Goal: Task Accomplishment & Management: Manage account settings

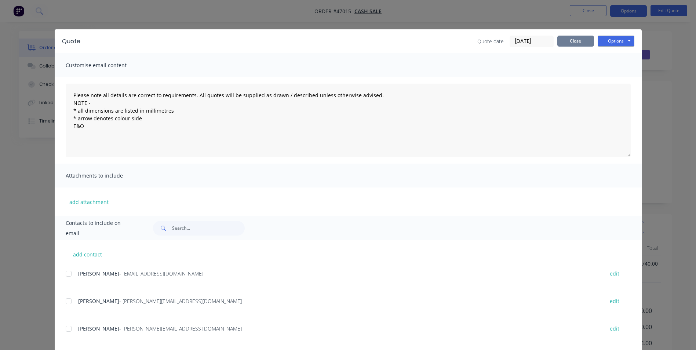
click at [574, 44] on button "Close" at bounding box center [575, 41] width 37 height 11
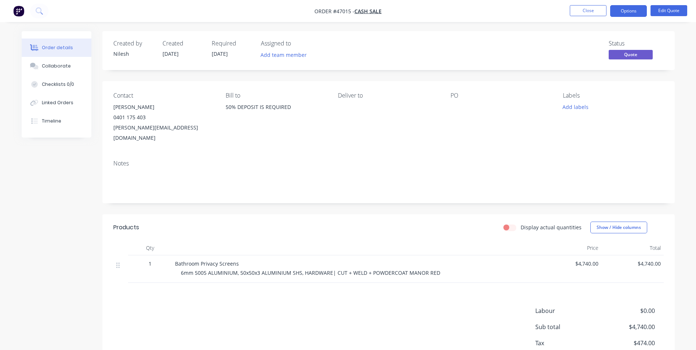
click at [588, 3] on nav "Order #47015 - CASH SALE Close Options Edit Quote" at bounding box center [348, 11] width 696 height 22
click at [581, 9] on button "Close" at bounding box center [588, 10] width 37 height 11
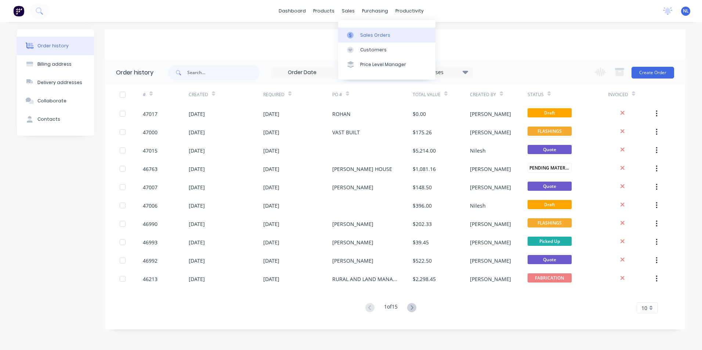
click at [366, 34] on div "Sales Orders" at bounding box center [375, 35] width 30 height 7
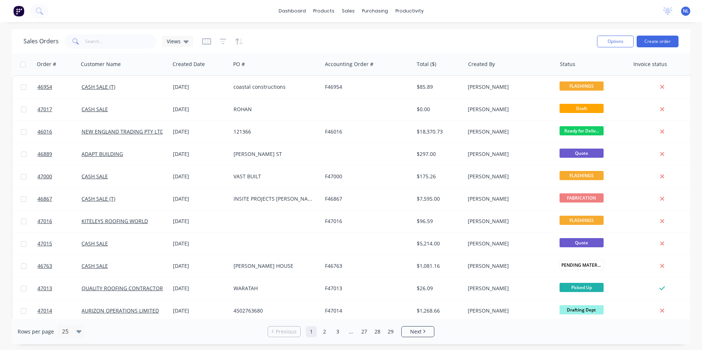
click at [547, 23] on div "dashboard products sales purchasing productivity dashboard products Product Cat…" at bounding box center [351, 175] width 702 height 350
click at [661, 41] on button "Create order" at bounding box center [657, 42] width 42 height 12
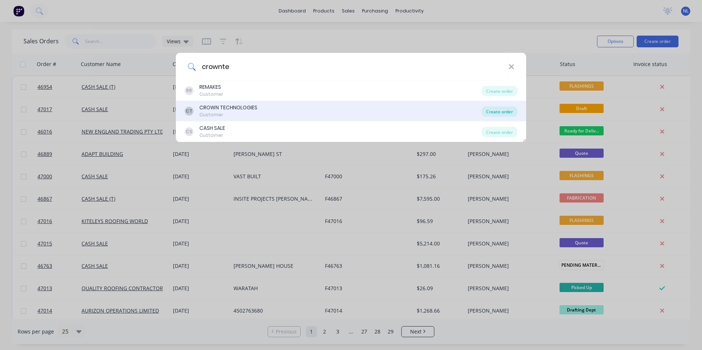
type input "crownte"
click at [509, 110] on div "Create order" at bounding box center [499, 111] width 36 height 10
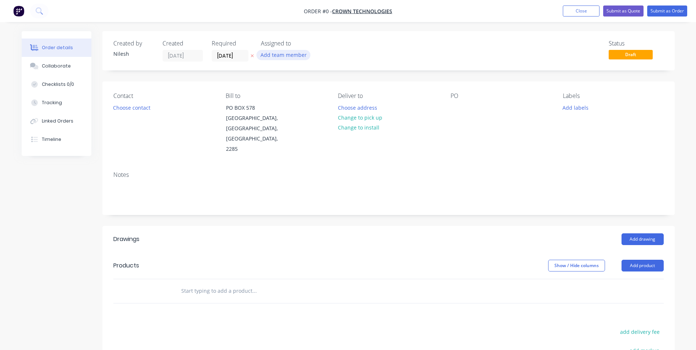
click at [291, 56] on button "Add team member" at bounding box center [283, 55] width 54 height 10
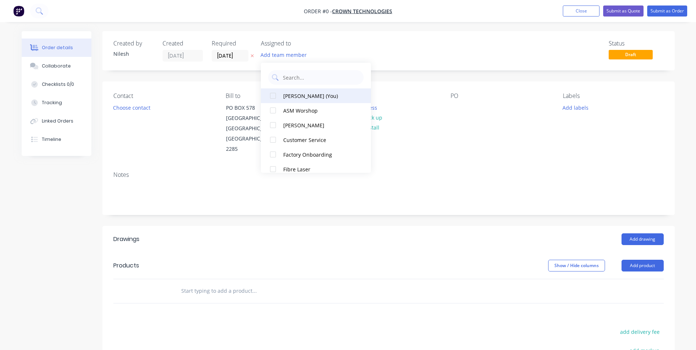
click at [302, 93] on div "[PERSON_NAME] (You)" at bounding box center [319, 96] width 73 height 8
click at [195, 54] on div "Order details Collaborate Checklists 0/0 Tracking Linked Orders Timeline Order …" at bounding box center [348, 252] width 668 height 443
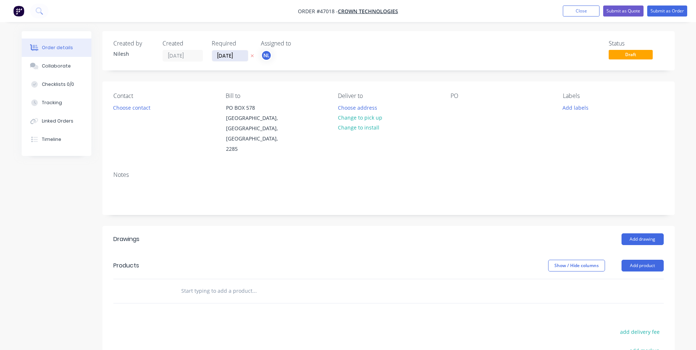
click at [227, 53] on input "[DATE]" at bounding box center [230, 55] width 36 height 11
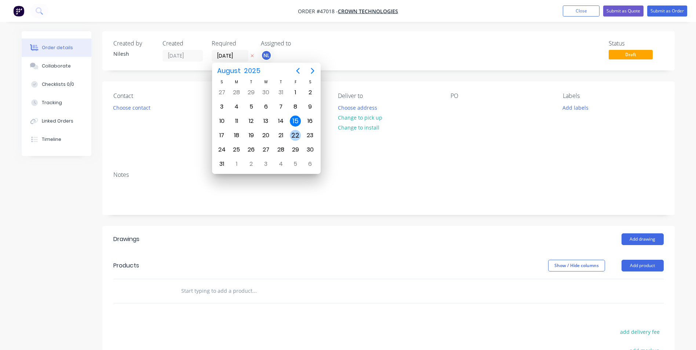
click at [296, 136] on div "22" at bounding box center [295, 135] width 11 height 11
type input "[DATE]"
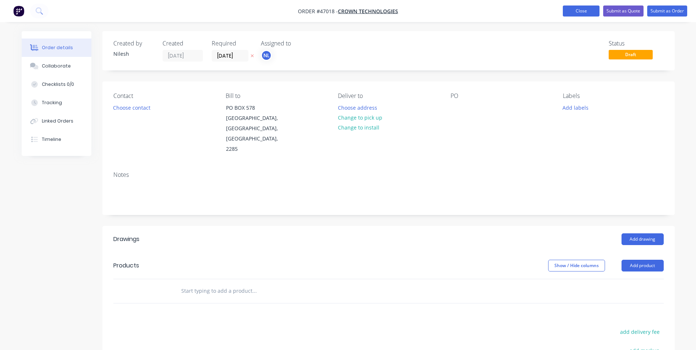
click at [583, 15] on button "Close" at bounding box center [581, 11] width 37 height 11
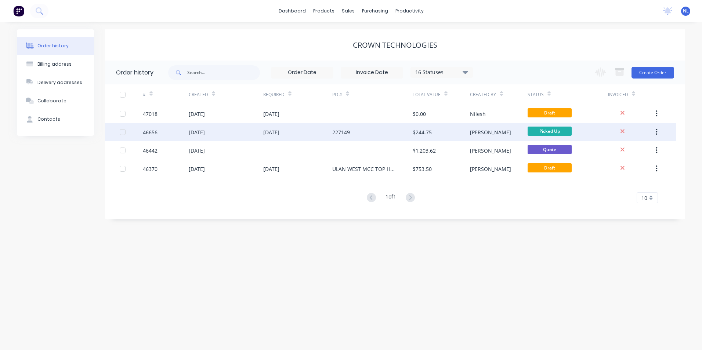
click at [480, 132] on div "[PERSON_NAME]" at bounding box center [490, 132] width 41 height 8
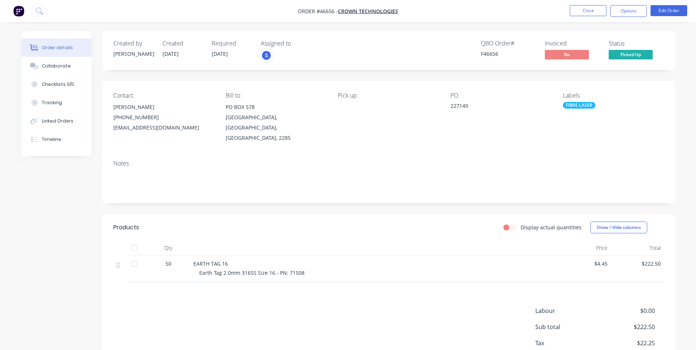
click at [586, 3] on nav "Order #46656 - CROWN TECHNOLOGIES Close Options Edit Order" at bounding box center [348, 11] width 696 height 22
click at [579, 7] on button "Close" at bounding box center [588, 10] width 37 height 11
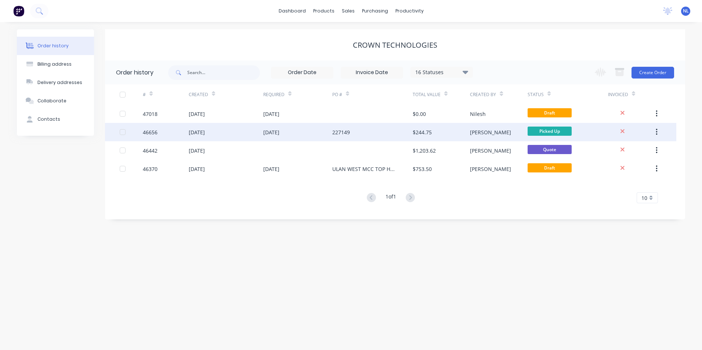
click at [487, 127] on div "[PERSON_NAME]" at bounding box center [498, 132] width 57 height 18
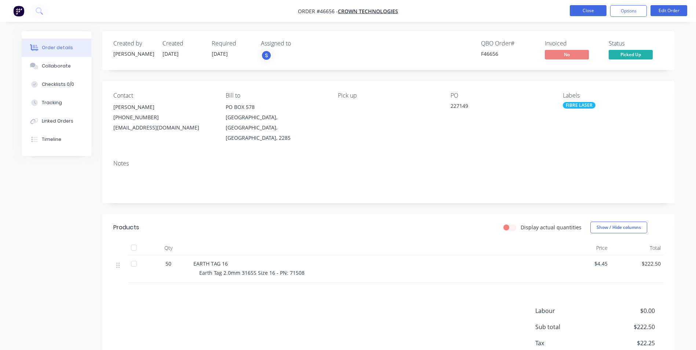
click at [583, 7] on button "Close" at bounding box center [588, 10] width 37 height 11
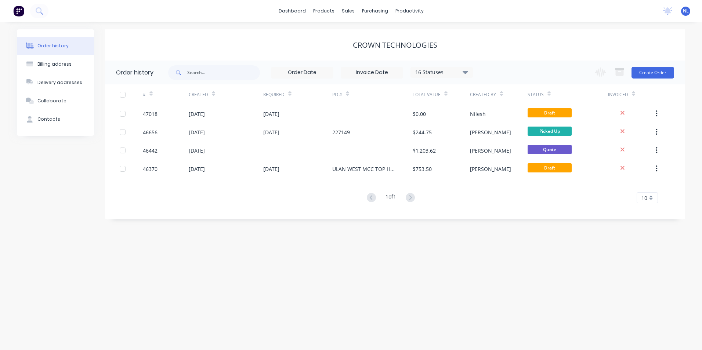
click at [449, 70] on div "16 Statuses" at bounding box center [442, 72] width 62 height 8
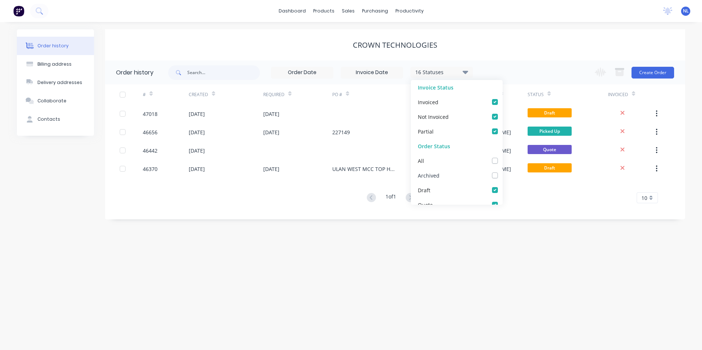
click at [449, 172] on div "Archived" at bounding box center [457, 175] width 92 height 15
click at [502, 171] on label at bounding box center [502, 171] width 0 height 0
click at [502, 175] on input "checkbox" at bounding box center [505, 174] width 6 height 7
checkbox input "true"
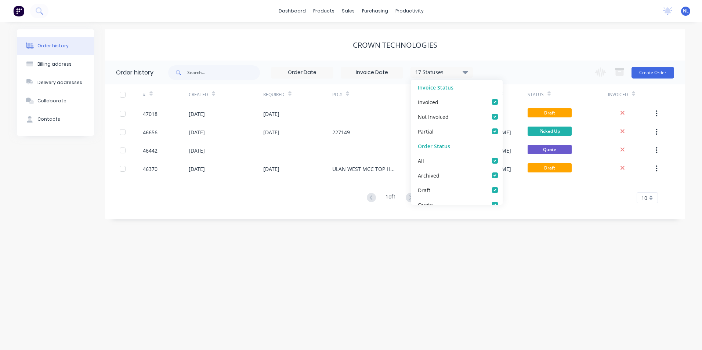
click at [515, 248] on div "Order history Billing address Delivery addresses Collaborate Contacts CROWN TEC…" at bounding box center [351, 186] width 702 height 328
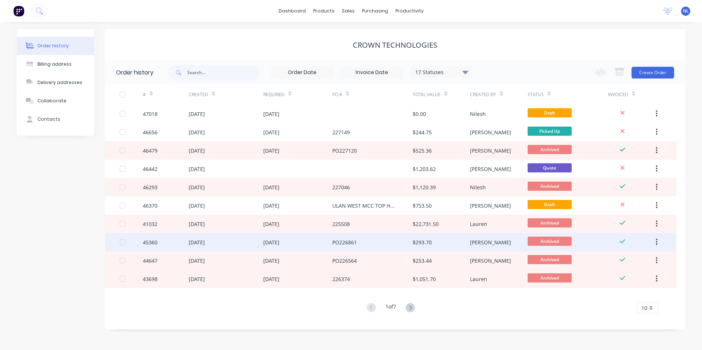
click at [265, 240] on div "[DATE]" at bounding box center [271, 242] width 16 height 8
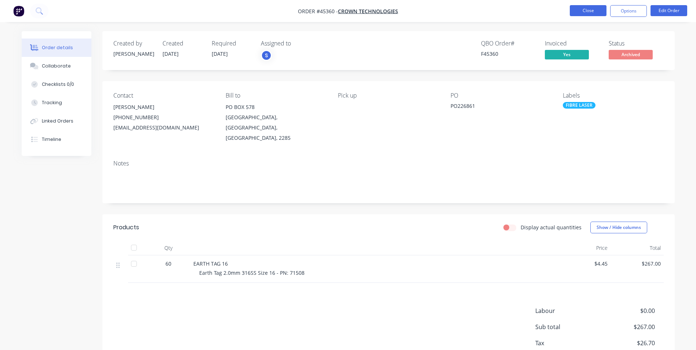
click at [577, 11] on button "Close" at bounding box center [588, 10] width 37 height 11
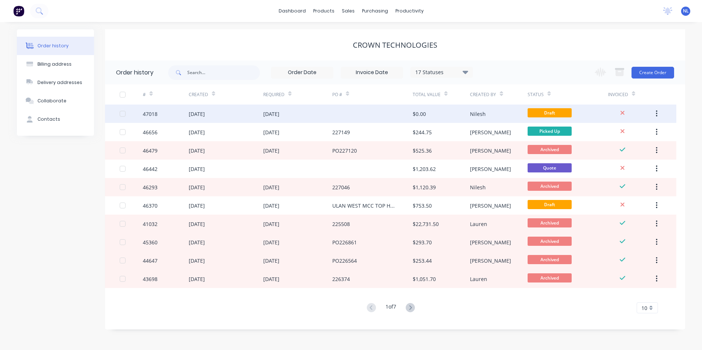
click at [400, 116] on div at bounding box center [372, 114] width 80 height 18
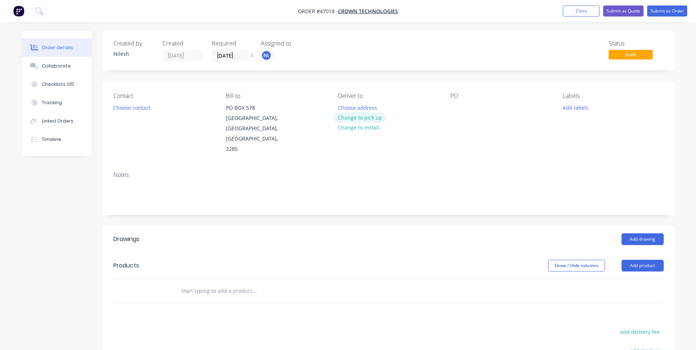
click at [347, 117] on button "Change to pick up" at bounding box center [360, 118] width 52 height 10
click at [121, 103] on button "Choose contact" at bounding box center [131, 107] width 45 height 10
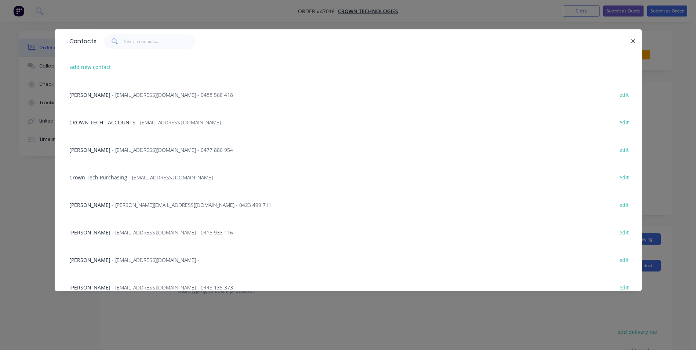
click at [119, 256] on span "- [EMAIL_ADDRESS][DOMAIN_NAME] -" at bounding box center [155, 259] width 87 height 7
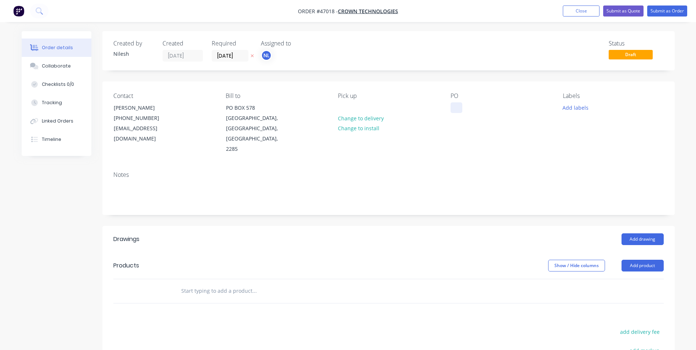
click at [452, 107] on div at bounding box center [457, 107] width 12 height 11
click at [458, 109] on div at bounding box center [457, 107] width 12 height 11
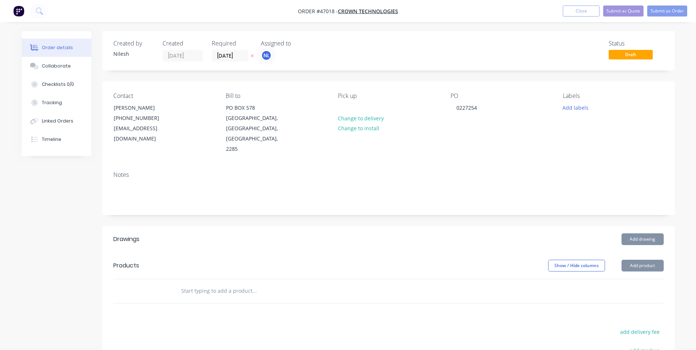
click at [392, 231] on header "Drawings Add drawing" at bounding box center [388, 239] width 572 height 26
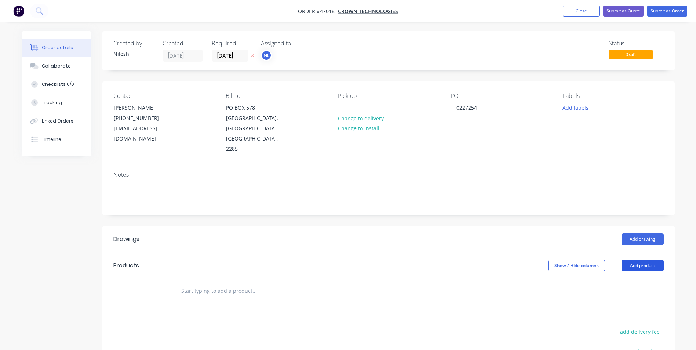
click at [651, 260] on button "Add product" at bounding box center [643, 266] width 42 height 12
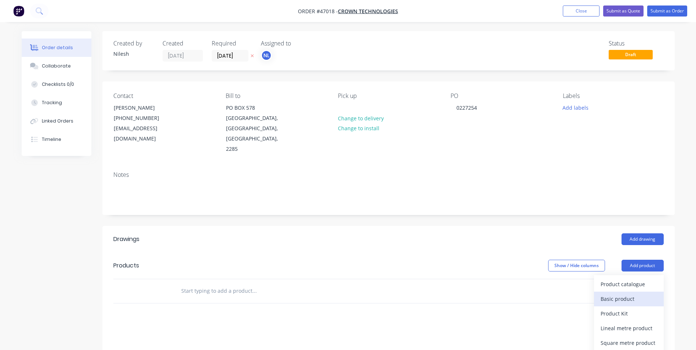
click at [616, 294] on div "Basic product" at bounding box center [629, 299] width 57 height 11
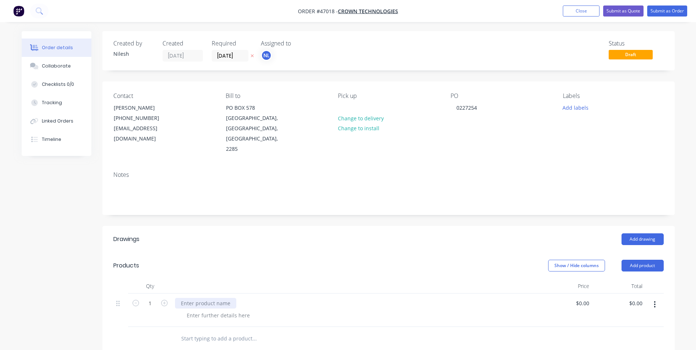
click at [212, 298] on div at bounding box center [205, 303] width 61 height 11
click at [208, 298] on div at bounding box center [205, 303] width 61 height 11
click at [212, 310] on div at bounding box center [218, 315] width 75 height 11
click at [196, 298] on div "Limit switch plate" at bounding box center [202, 303] width 55 height 11
click at [216, 310] on div at bounding box center [218, 315] width 75 height 11
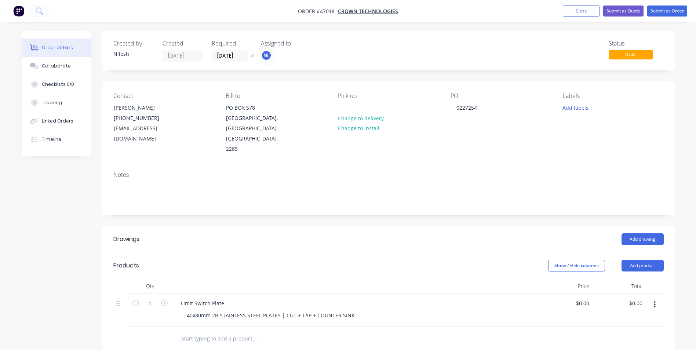
click at [384, 298] on div "Limit Switch Plate" at bounding box center [355, 303] width 361 height 11
click at [155, 298] on input "1" at bounding box center [150, 303] width 19 height 11
type input "9"
click at [248, 279] on div at bounding box center [355, 286] width 367 height 15
click at [184, 310] on div "40x80mm 2B STAINLESS STEEL PLATES | CUT + TAP + COUNTER SINK" at bounding box center [271, 315] width 180 height 11
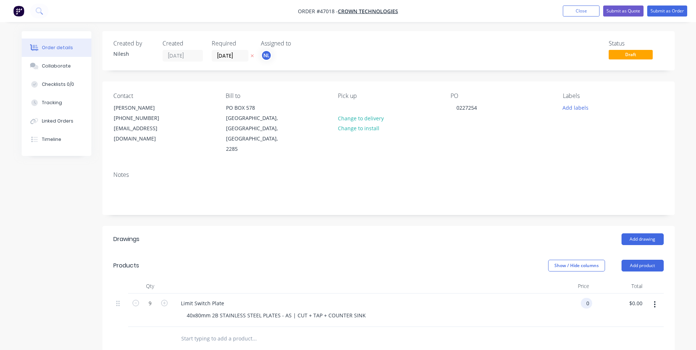
click at [588, 298] on input "0" at bounding box center [588, 303] width 8 height 11
type input "$20.83"
type input "$187.47"
click at [493, 303] on div "Limit Switch Plate 40x80mm 2B STAINLESS STEEL PLATES - AS | CUT + TAP + COUNTER…" at bounding box center [355, 310] width 367 height 33
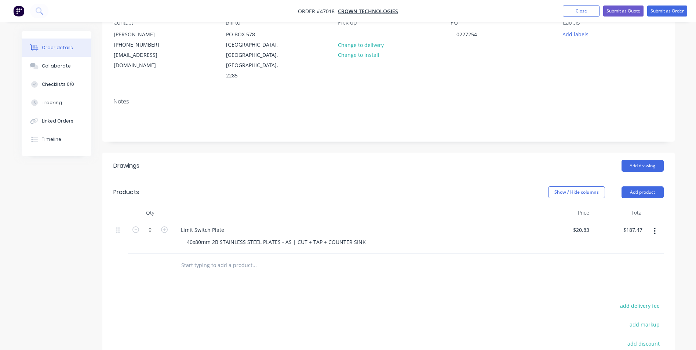
click at [656, 225] on button "button" at bounding box center [654, 231] width 17 height 13
click at [627, 245] on div "Duplicate" at bounding box center [629, 250] width 57 height 11
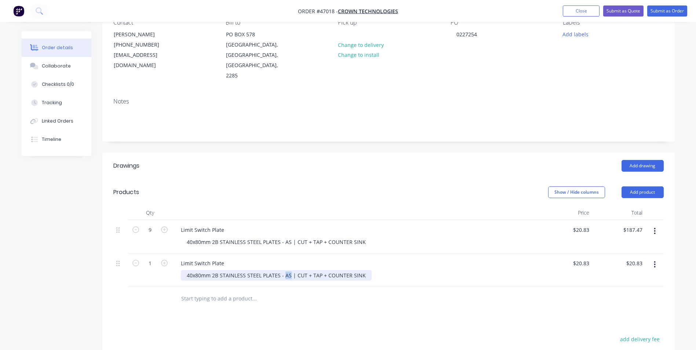
drag, startPoint x: 283, startPoint y: 255, endPoint x: 288, endPoint y: 255, distance: 5.5
click at [288, 270] on div "40x80mm 2B STAINLESS STEEL PLATES - AS | CUT + TAP + COUNTER SINK" at bounding box center [276, 275] width 191 height 11
click at [397, 258] on div "Limit Switch Plate" at bounding box center [355, 263] width 361 height 11
click at [157, 236] on input "1" at bounding box center [150, 230] width 19 height 11
type input "9"
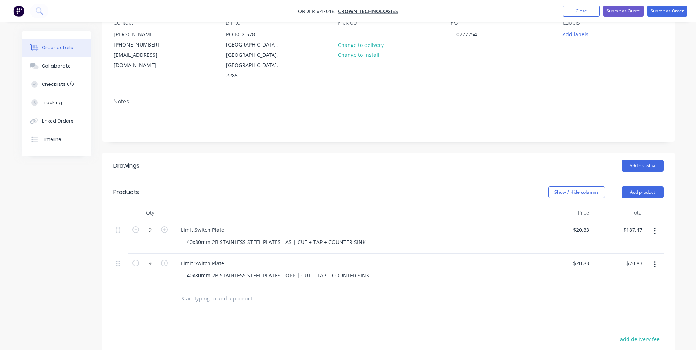
type input "$187.47"
click at [470, 225] on div "Limit Switch Plate" at bounding box center [355, 230] width 361 height 11
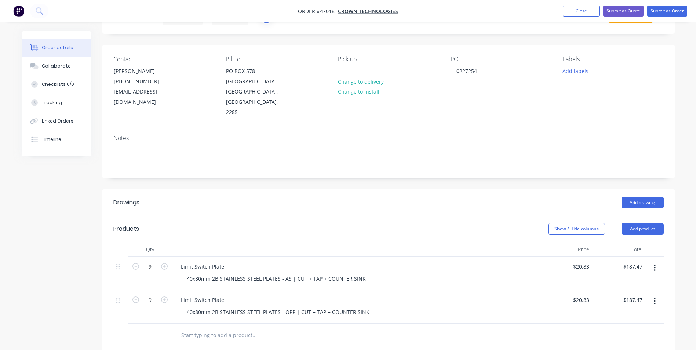
scroll to position [0, 0]
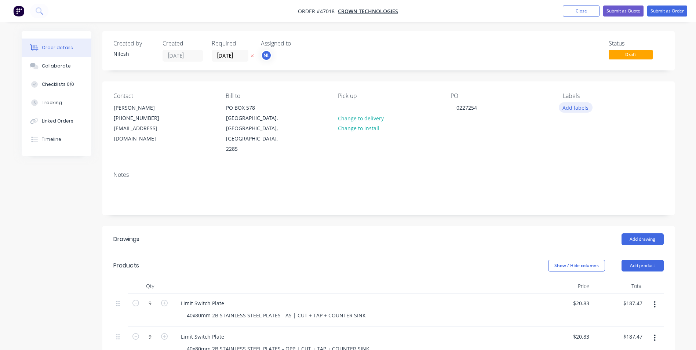
click at [571, 108] on button "Add labels" at bounding box center [576, 107] width 34 height 10
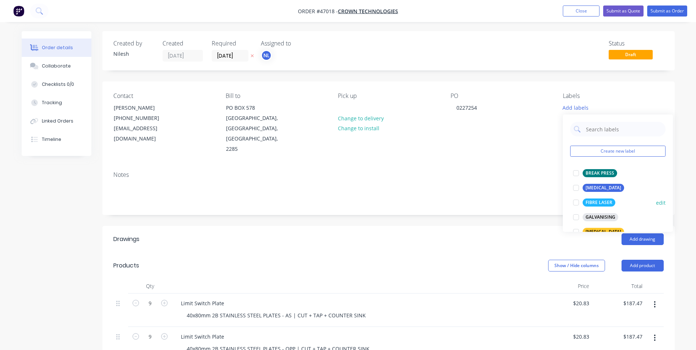
click at [587, 199] on div "FIBRE LASER" at bounding box center [599, 202] width 33 height 8
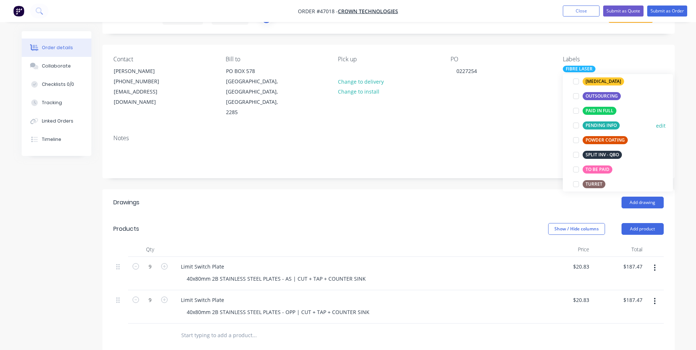
scroll to position [147, 0]
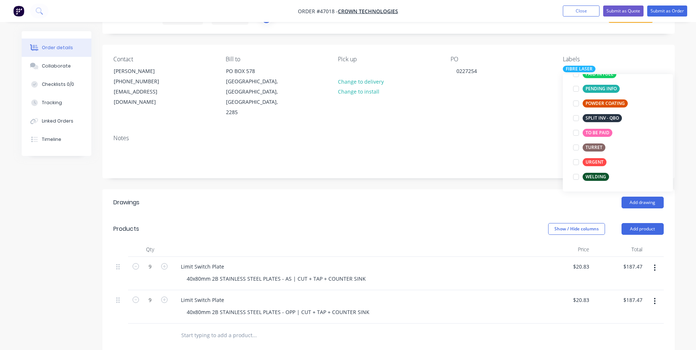
click at [482, 150] on div "Notes" at bounding box center [388, 153] width 572 height 49
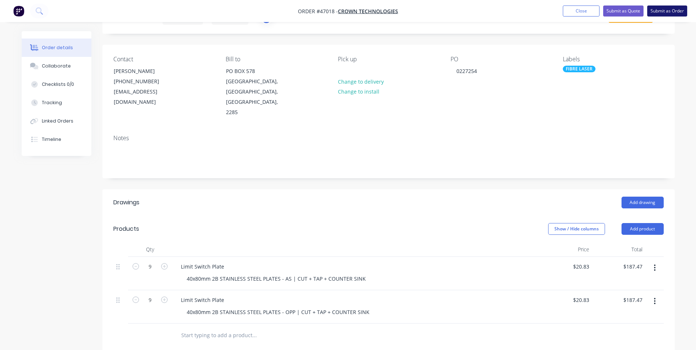
click at [674, 9] on button "Submit as Order" at bounding box center [667, 11] width 40 height 11
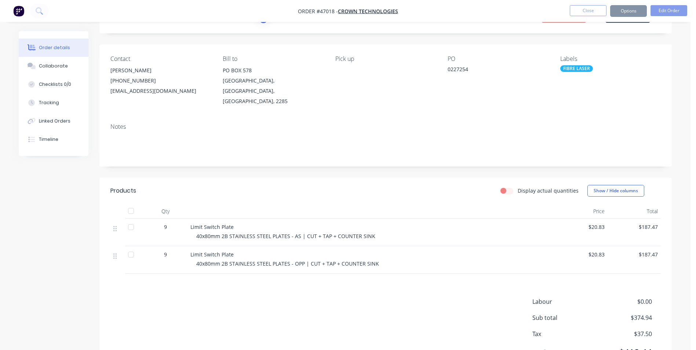
scroll to position [0, 0]
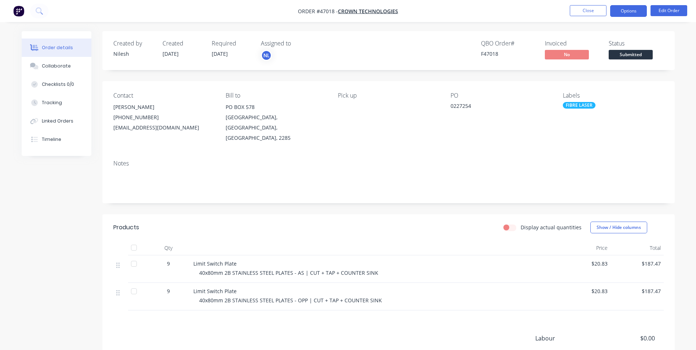
click at [620, 10] on button "Options" at bounding box center [628, 11] width 37 height 12
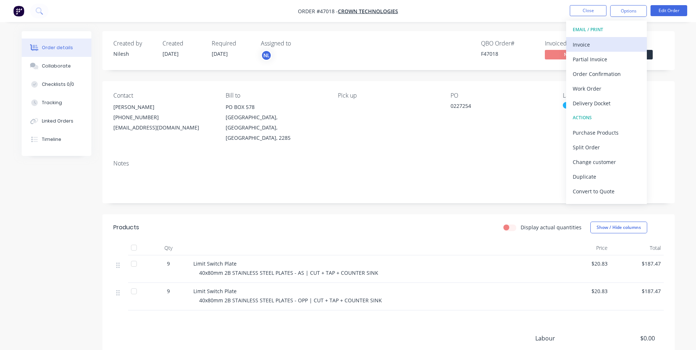
click at [600, 47] on div "Invoice" at bounding box center [607, 44] width 68 height 11
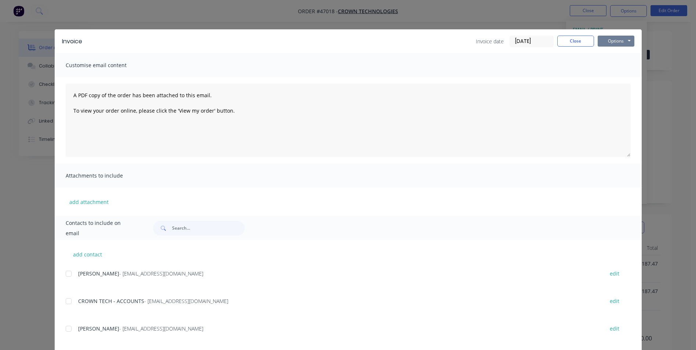
click at [607, 39] on button "Options" at bounding box center [616, 41] width 37 height 11
click at [605, 64] on button "Print" at bounding box center [621, 66] width 47 height 12
click at [564, 44] on button "Close" at bounding box center [575, 41] width 37 height 11
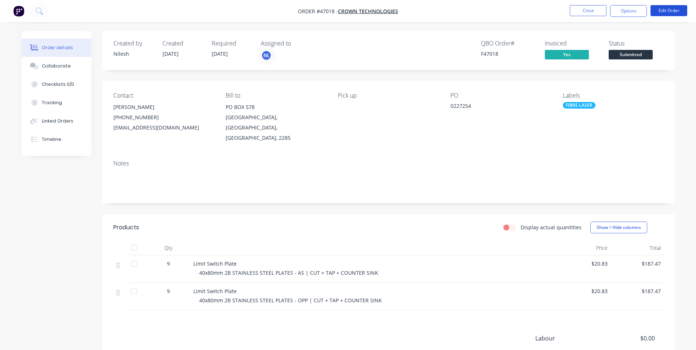
drag, startPoint x: 661, startPoint y: 10, endPoint x: 662, endPoint y: 22, distance: 12.5
click at [662, 22] on div "Order #47018 - CROWN TECHNOLOGIES Close Options Edit Order Order details Collab…" at bounding box center [348, 212] width 696 height 425
click at [669, 7] on button "Edit Order" at bounding box center [669, 10] width 37 height 11
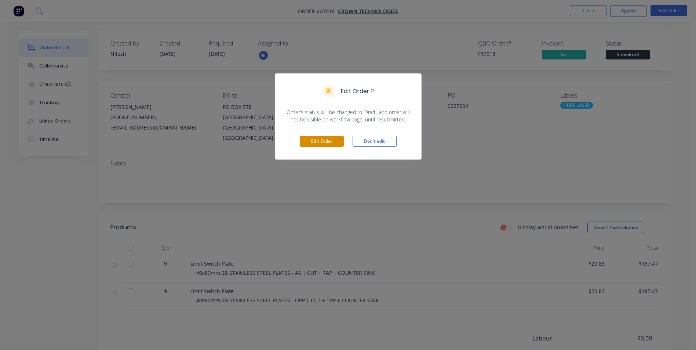
click at [329, 140] on button "Edit Order" at bounding box center [322, 141] width 44 height 11
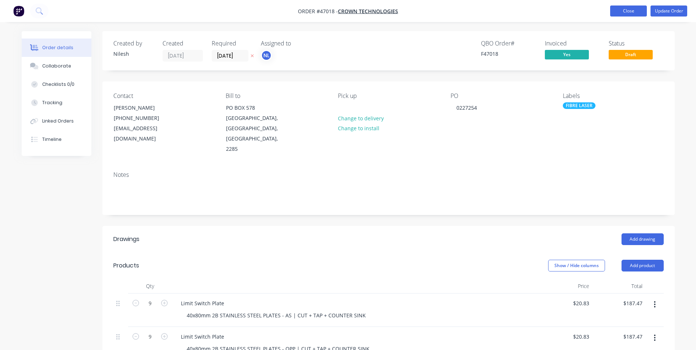
click at [634, 15] on button "Close" at bounding box center [628, 11] width 37 height 11
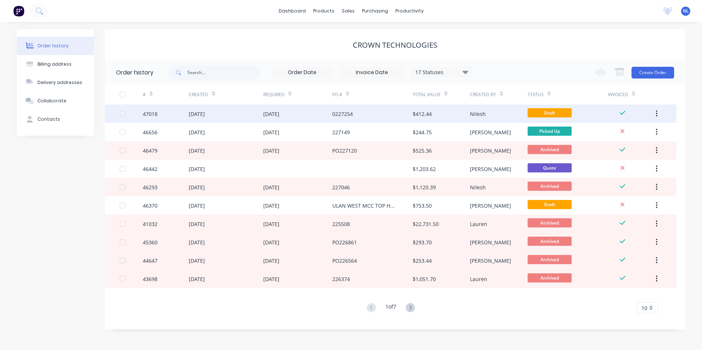
click at [394, 114] on div "0227254" at bounding box center [372, 114] width 80 height 18
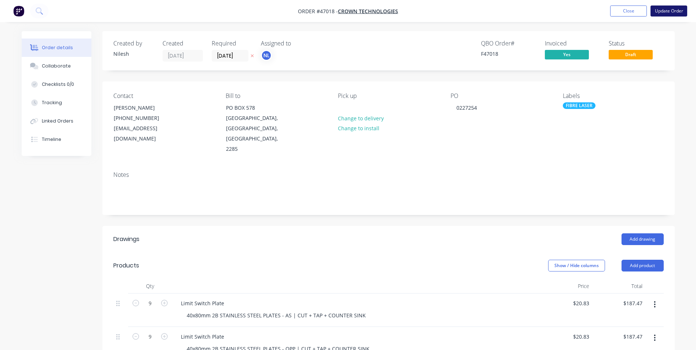
click at [659, 13] on button "Update Order" at bounding box center [669, 11] width 37 height 11
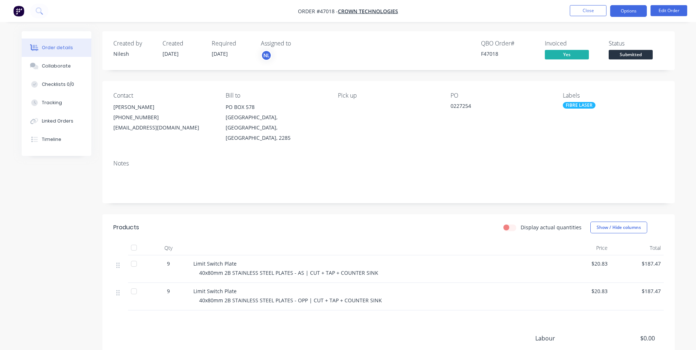
click at [628, 11] on button "Options" at bounding box center [628, 11] width 37 height 12
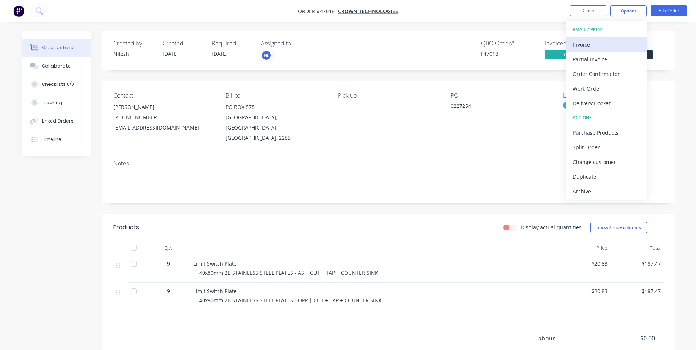
click at [611, 41] on div "Invoice" at bounding box center [607, 44] width 68 height 11
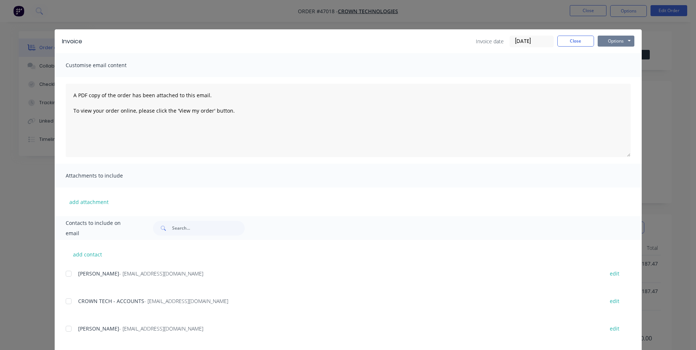
click at [608, 42] on button "Options" at bounding box center [616, 41] width 37 height 11
click at [613, 64] on button "Print" at bounding box center [621, 66] width 47 height 12
click at [609, 42] on button "Options" at bounding box center [616, 41] width 37 height 11
click at [645, 36] on div "Invoice Invoice date [DATE] Close Options Preview Print Email Customise email c…" at bounding box center [348, 175] width 696 height 350
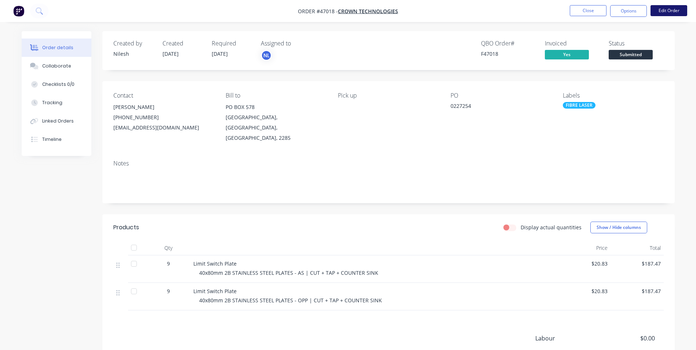
click at [660, 11] on button "Edit Order" at bounding box center [669, 10] width 37 height 11
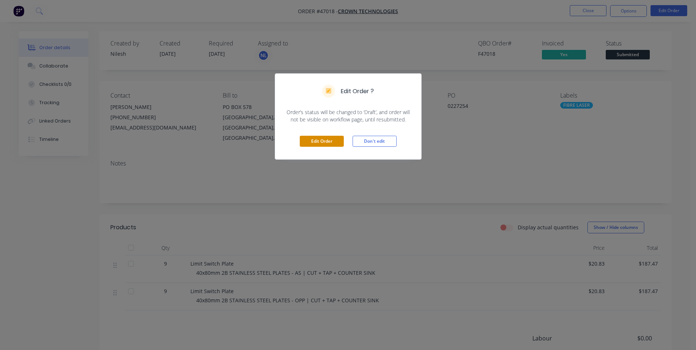
click at [324, 140] on button "Edit Order" at bounding box center [322, 141] width 44 height 11
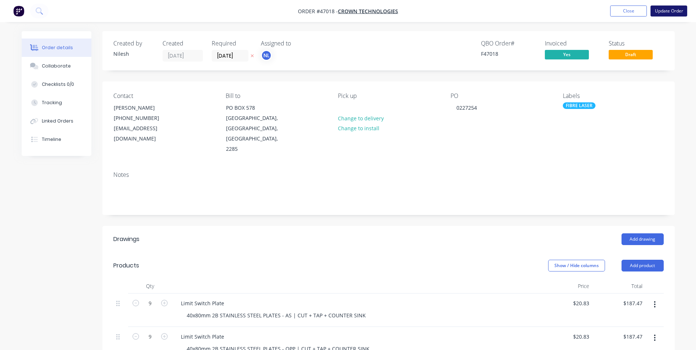
click at [671, 11] on button "Update Order" at bounding box center [669, 11] width 37 height 11
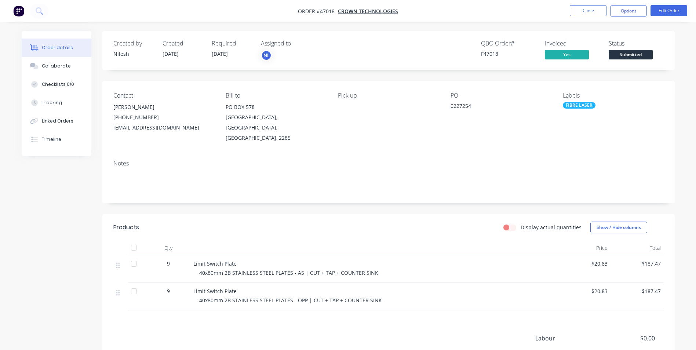
click at [635, 16] on button "Options" at bounding box center [628, 11] width 37 height 12
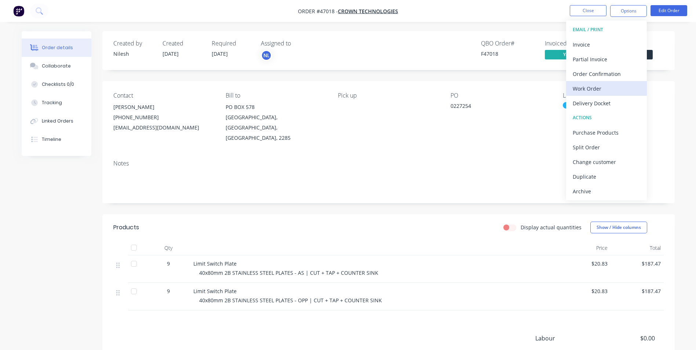
click at [588, 84] on div "Work Order" at bounding box center [607, 88] width 68 height 11
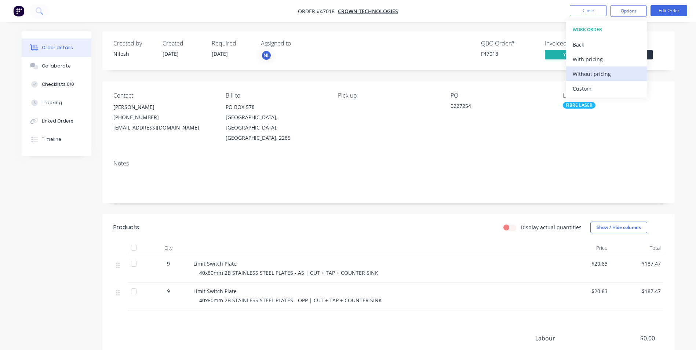
click at [590, 78] on div "Without pricing" at bounding box center [607, 74] width 68 height 11
